Goal: Task Accomplishment & Management: Manage account settings

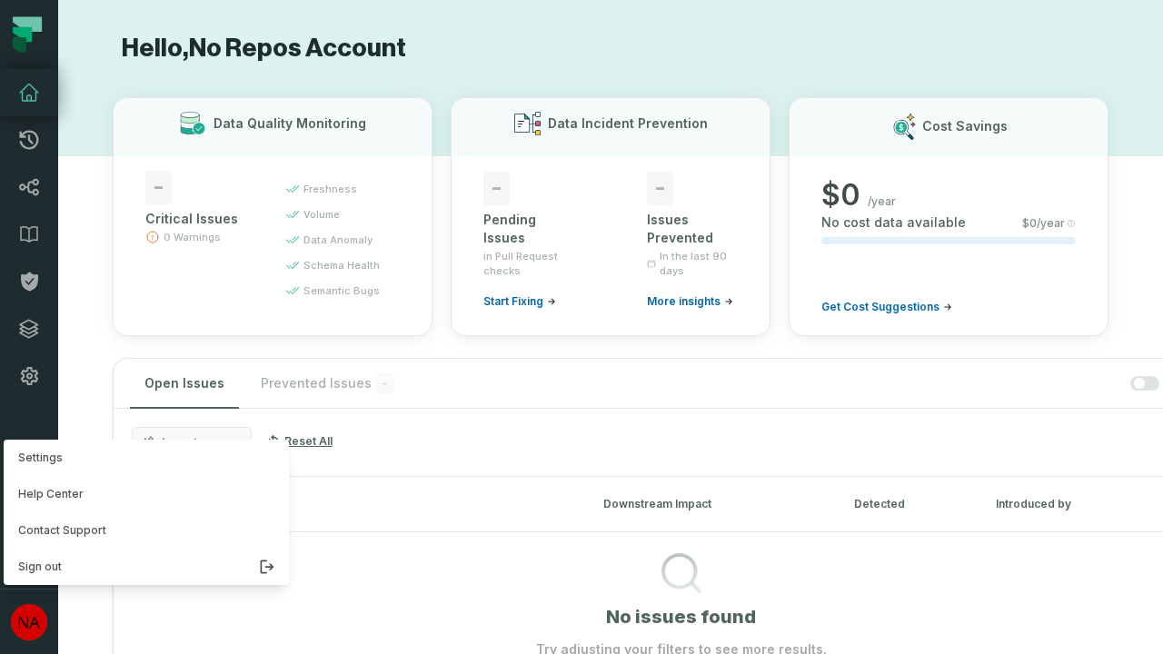
click at [142, 458] on button "Settings" at bounding box center [146, 458] width 285 height 36
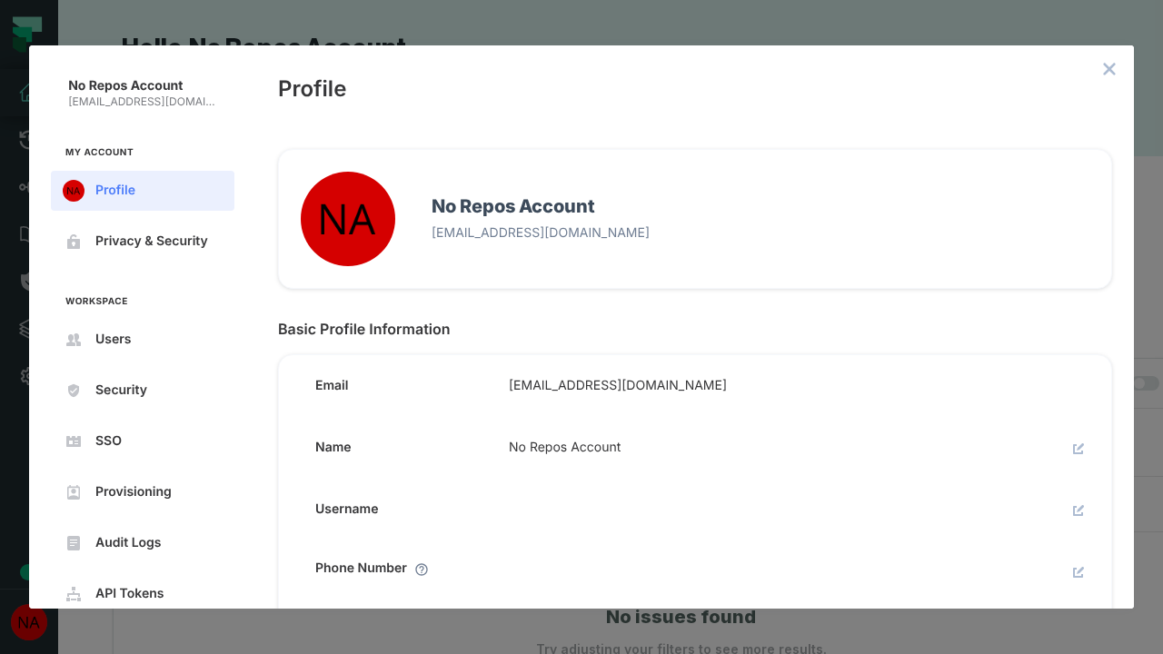
click at [1109, 69] on icon "close admin-box" at bounding box center [1110, 70] width 12 height 12
